Goal: Task Accomplishment & Management: Manage account settings

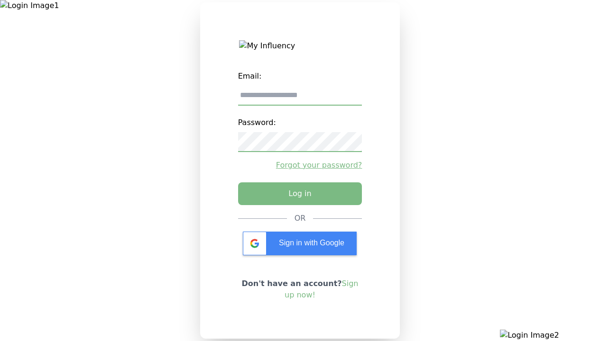
click at [300, 99] on input "email" at bounding box center [300, 96] width 124 height 20
type input "**********"
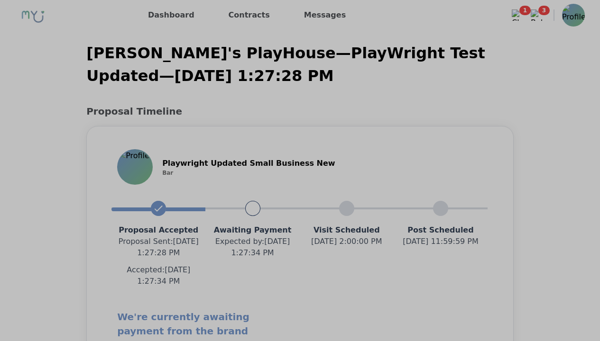
scroll to position [858, 0]
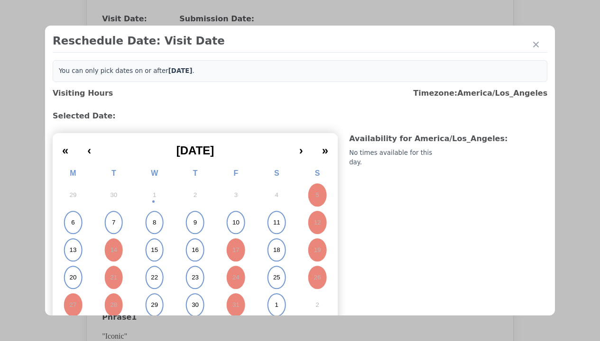
click at [73, 223] on abbr "6" at bounding box center [72, 223] width 3 height 9
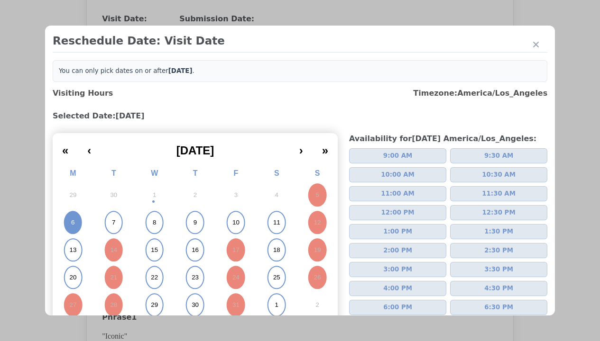
click at [394, 251] on span "2:00 PM" at bounding box center [397, 250] width 29 height 9
click at [150, 214] on div "Update Submission Date" at bounding box center [150, 213] width 78 height 9
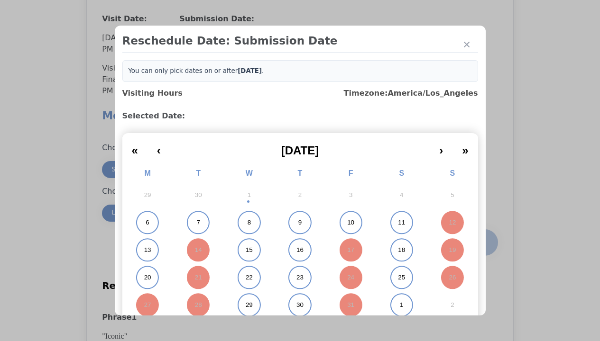
click at [146, 223] on abbr "6" at bounding box center [147, 223] width 3 height 9
click at [465, 244] on div "Submit Date Change" at bounding box center [464, 242] width 47 height 19
